Goal: Task Accomplishment & Management: Manage account settings

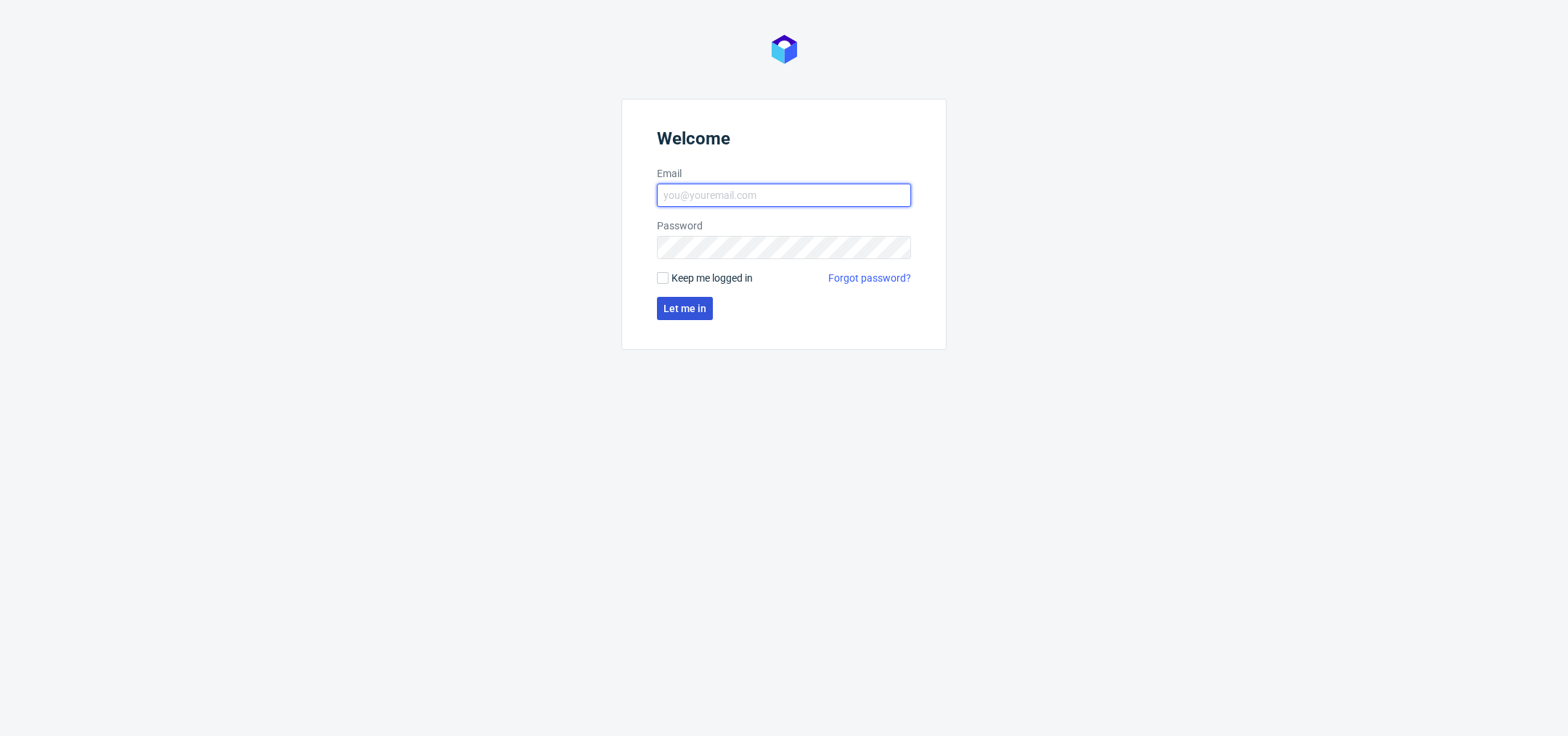
type input "[PERSON_NAME][EMAIL_ADDRESS][DOMAIN_NAME]"
click at [694, 312] on span "Let me in" at bounding box center [685, 308] width 43 height 10
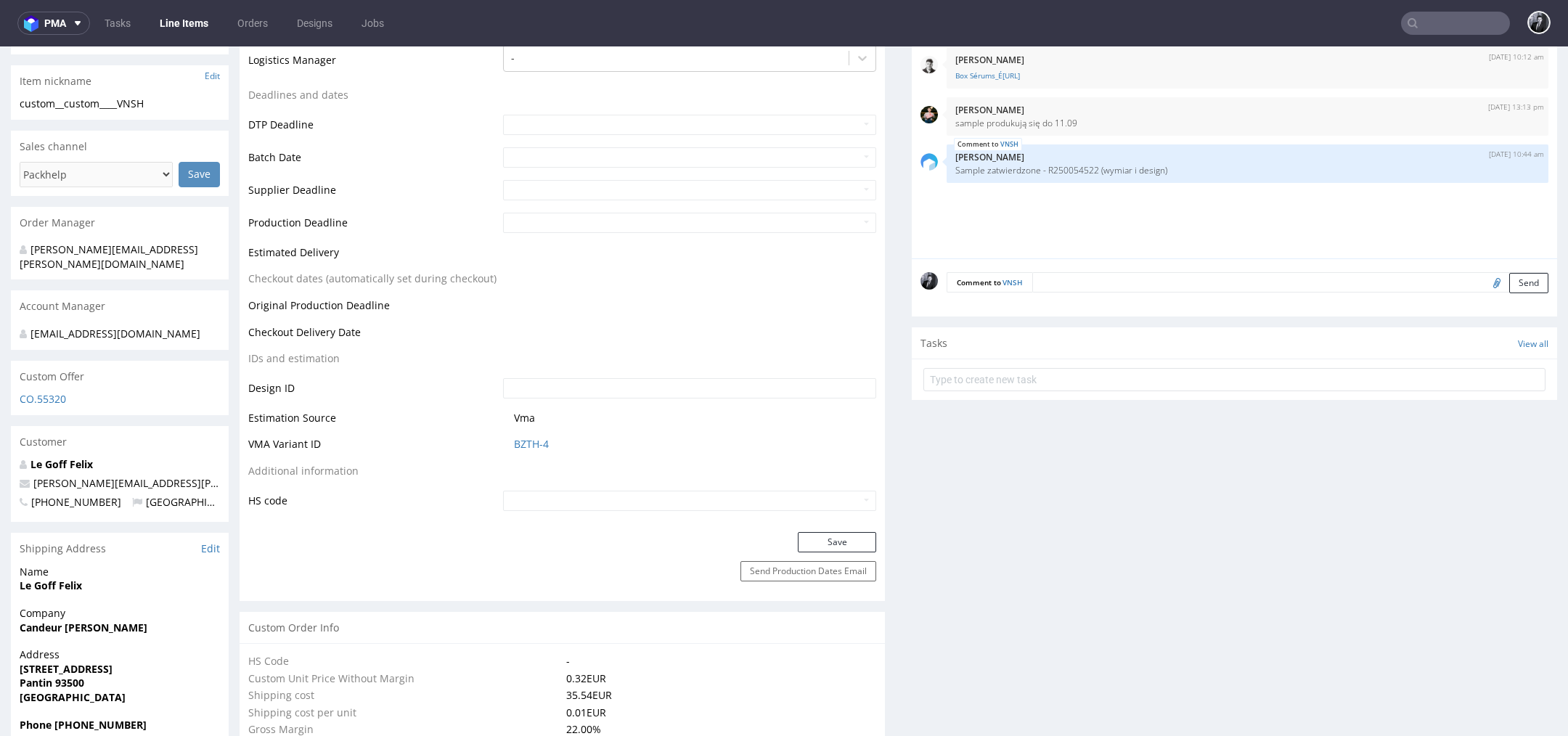
scroll to position [476, 0]
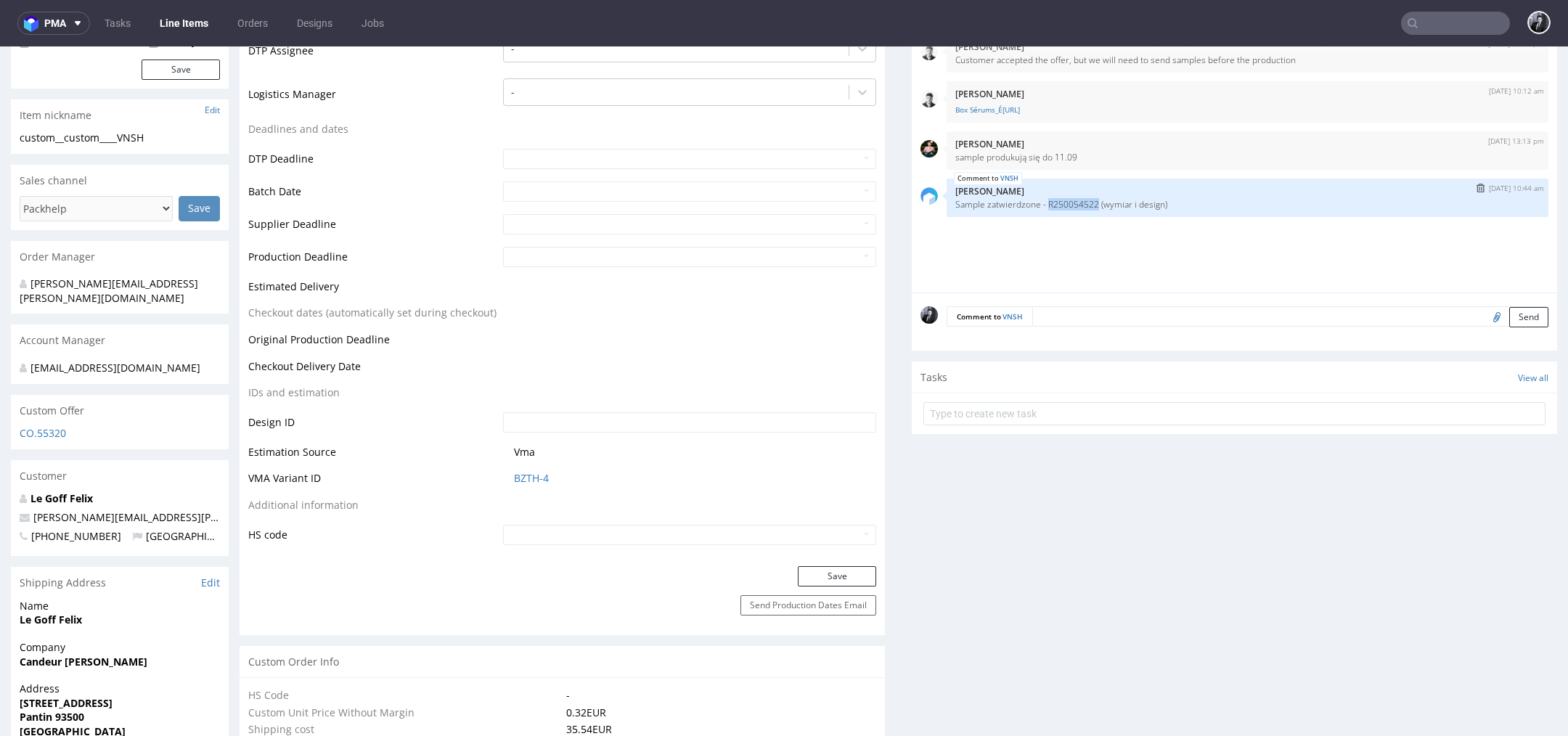
drag, startPoint x: 1043, startPoint y: 204, endPoint x: 1096, endPoint y: 198, distance: 53.3
click at [1096, 199] on p "Sample zatwierdzone - R250054522 (wymiar i design)" at bounding box center [1247, 204] width 584 height 11
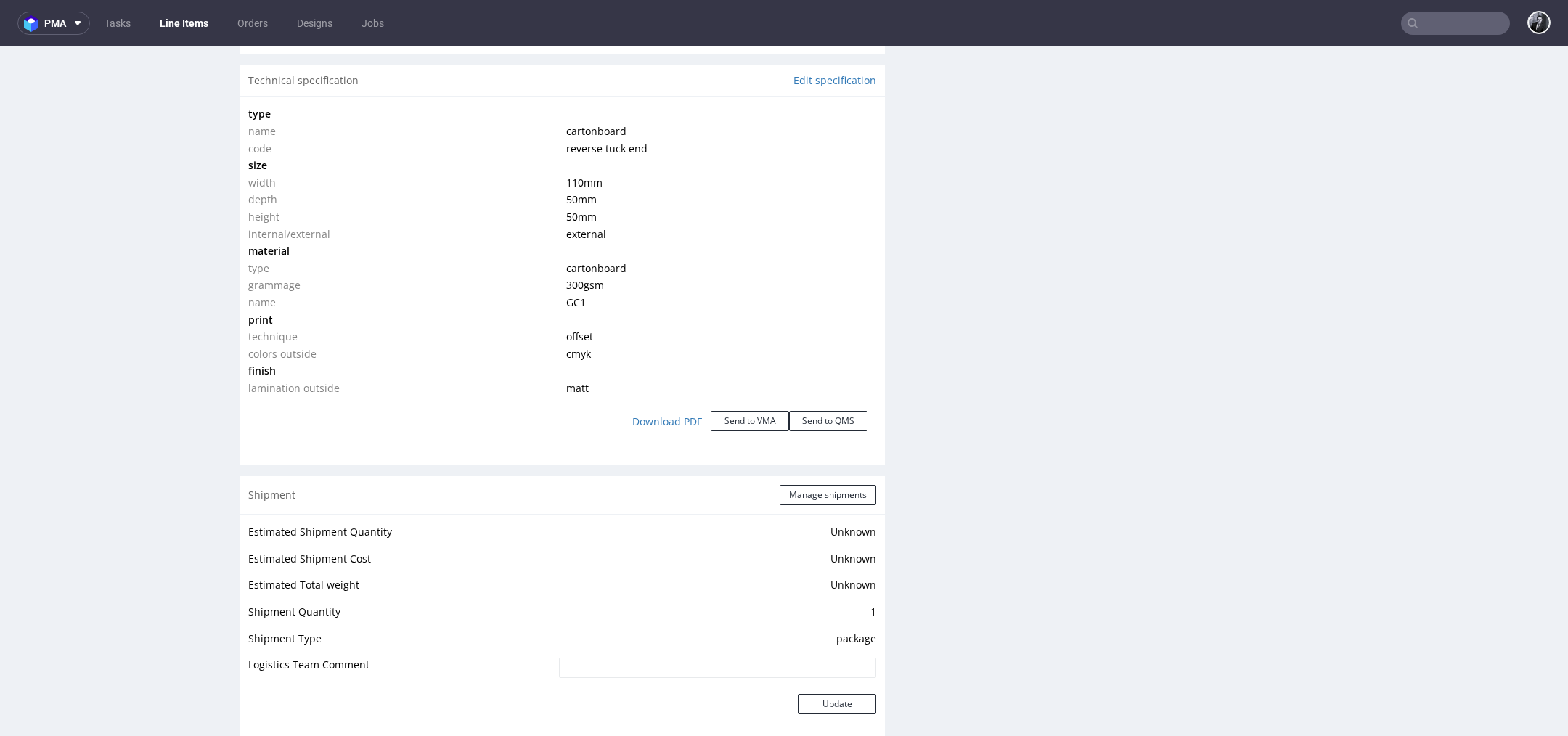
scroll to position [218, 0]
